Goal: Transaction & Acquisition: Download file/media

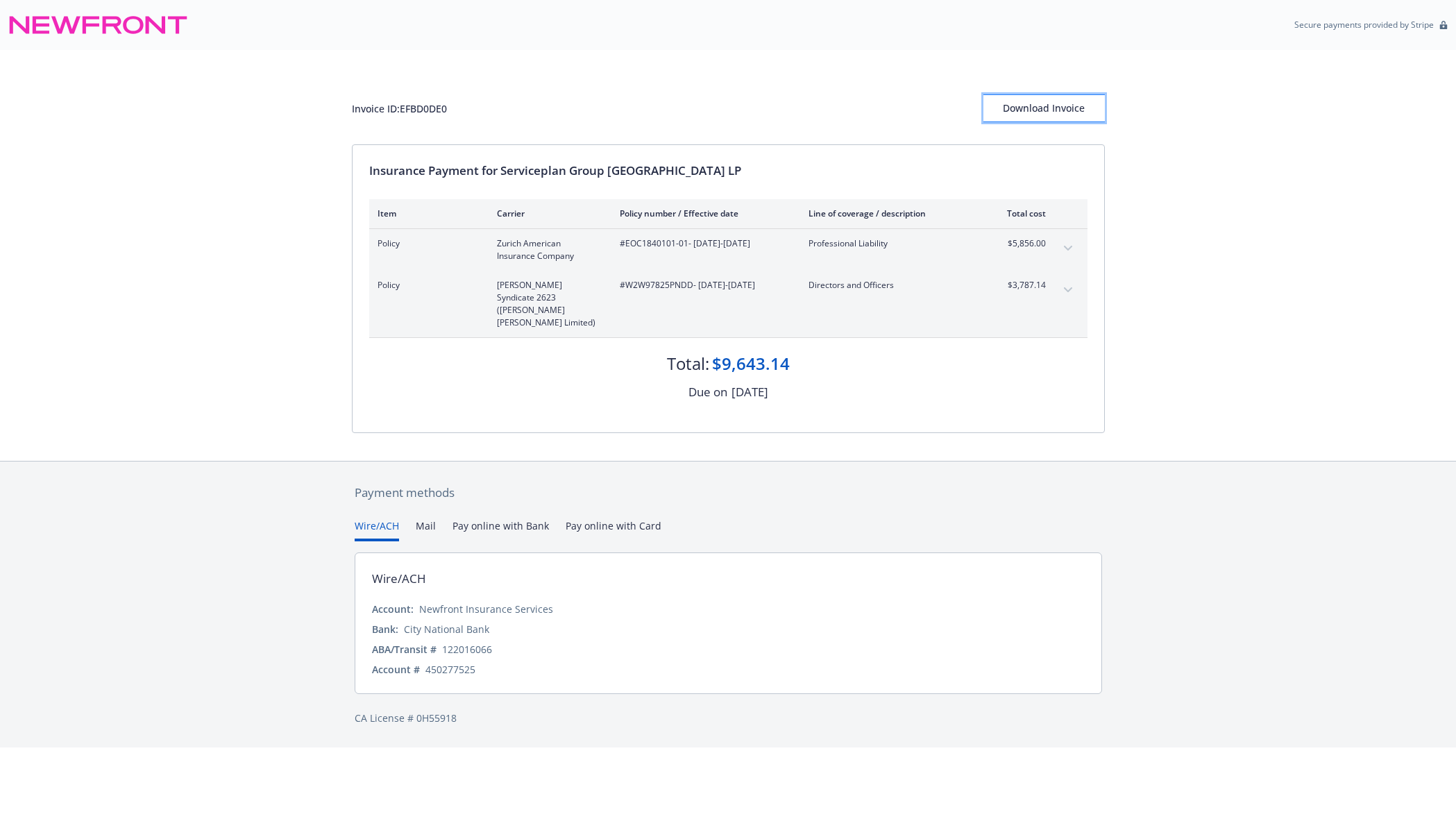
click at [1034, 103] on div "Download Invoice" at bounding box center [1043, 108] width 121 height 26
click at [1024, 109] on div "Download Invoice" at bounding box center [1043, 108] width 121 height 26
click at [249, 116] on div "Invoice ID: EFBD0DE0 Download Invoice Insurance Payment for Serviceplan Group N…" at bounding box center [728, 255] width 1456 height 411
click at [254, 79] on div "Invoice ID: EFBD0DE0 Download Invoice Insurance Payment for Serviceplan Group N…" at bounding box center [728, 255] width 1456 height 411
